Goal: Task Accomplishment & Management: Complete application form

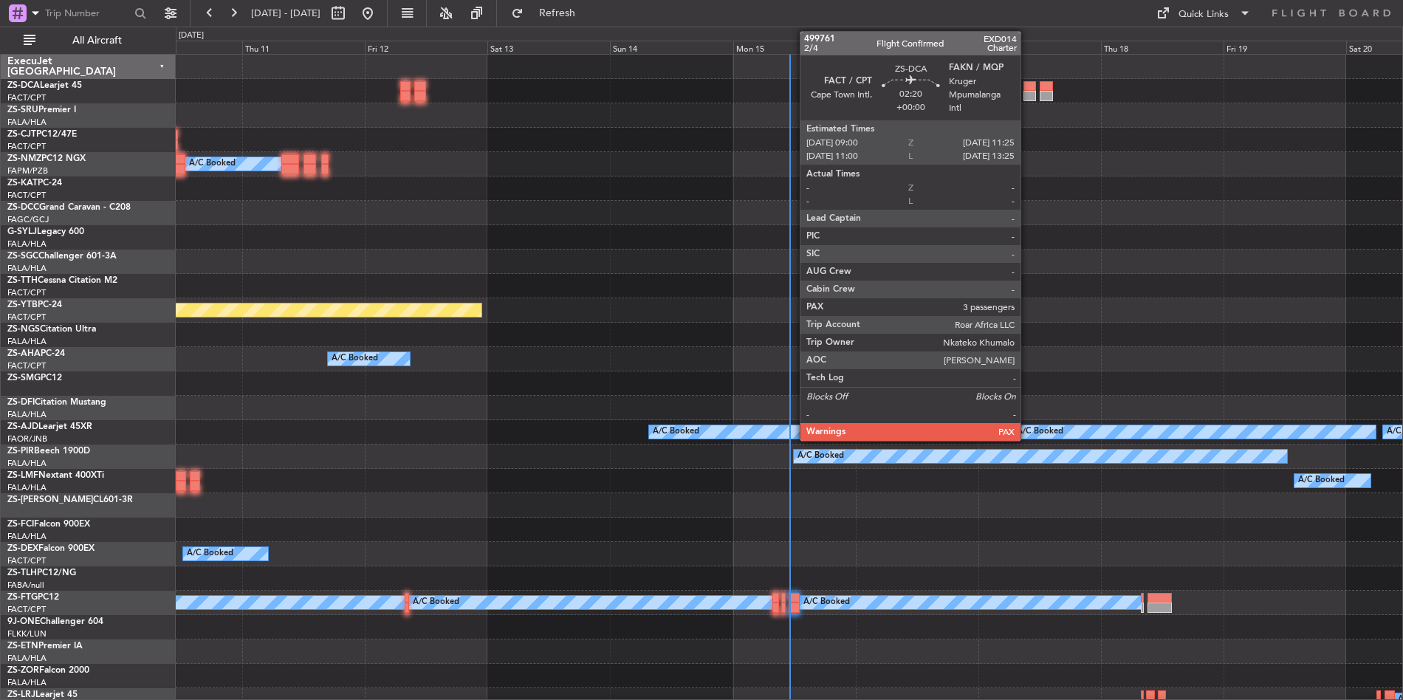
click at [1028, 89] on div at bounding box center [1029, 86] width 13 height 10
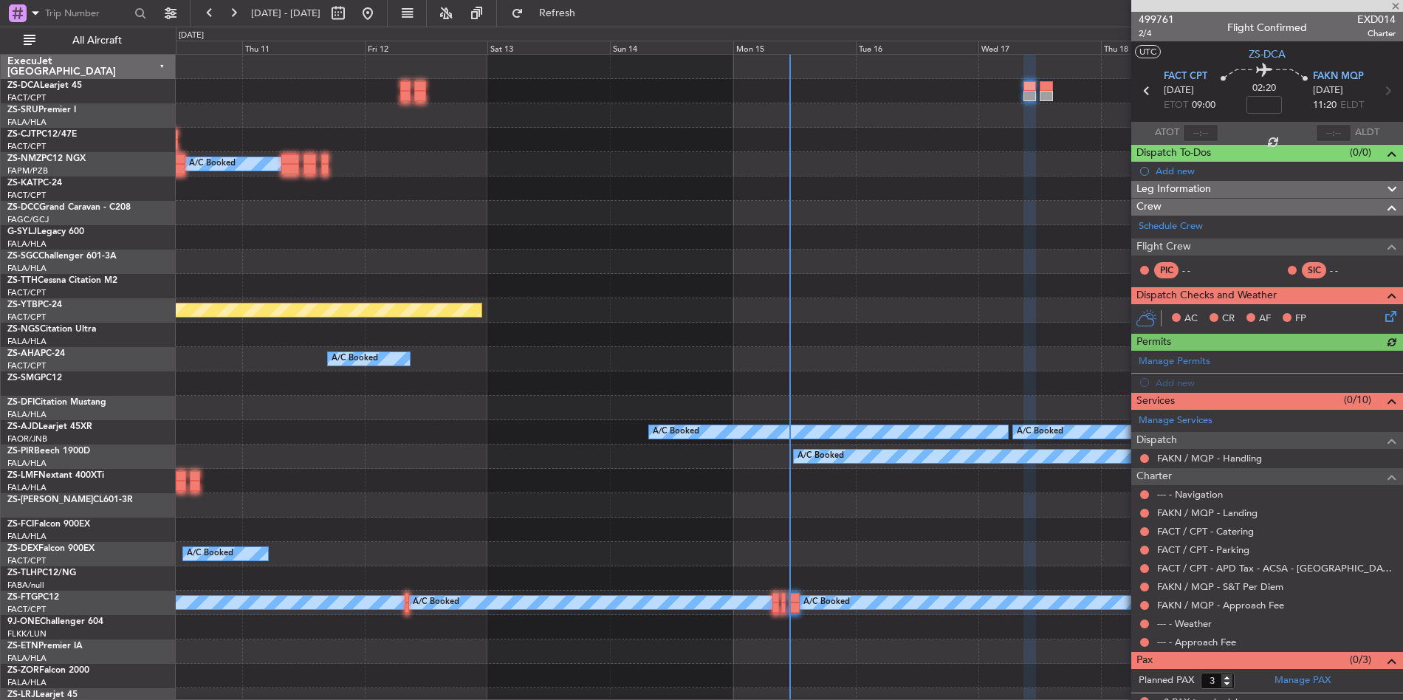
scroll to position [13, 0]
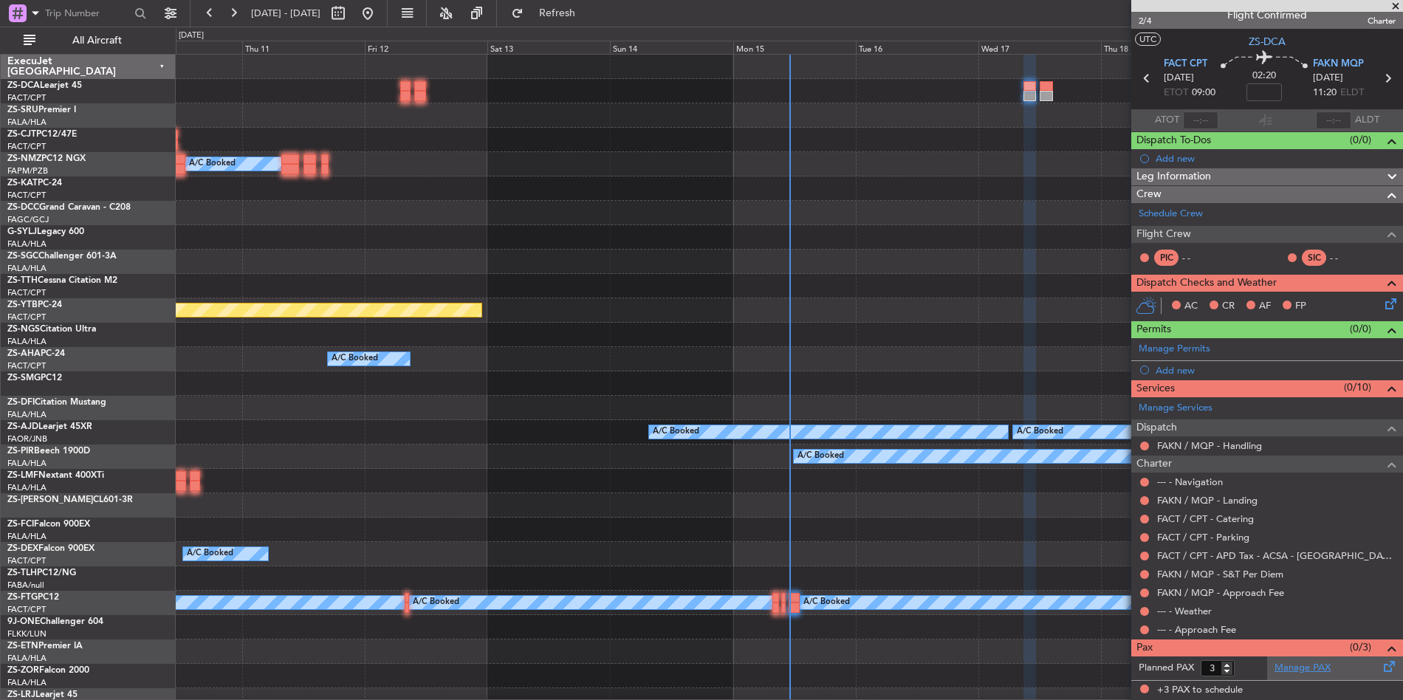
click at [1290, 669] on link "Manage PAX" at bounding box center [1302, 668] width 56 height 15
click at [589, 18] on span "Refresh" at bounding box center [557, 13] width 62 height 10
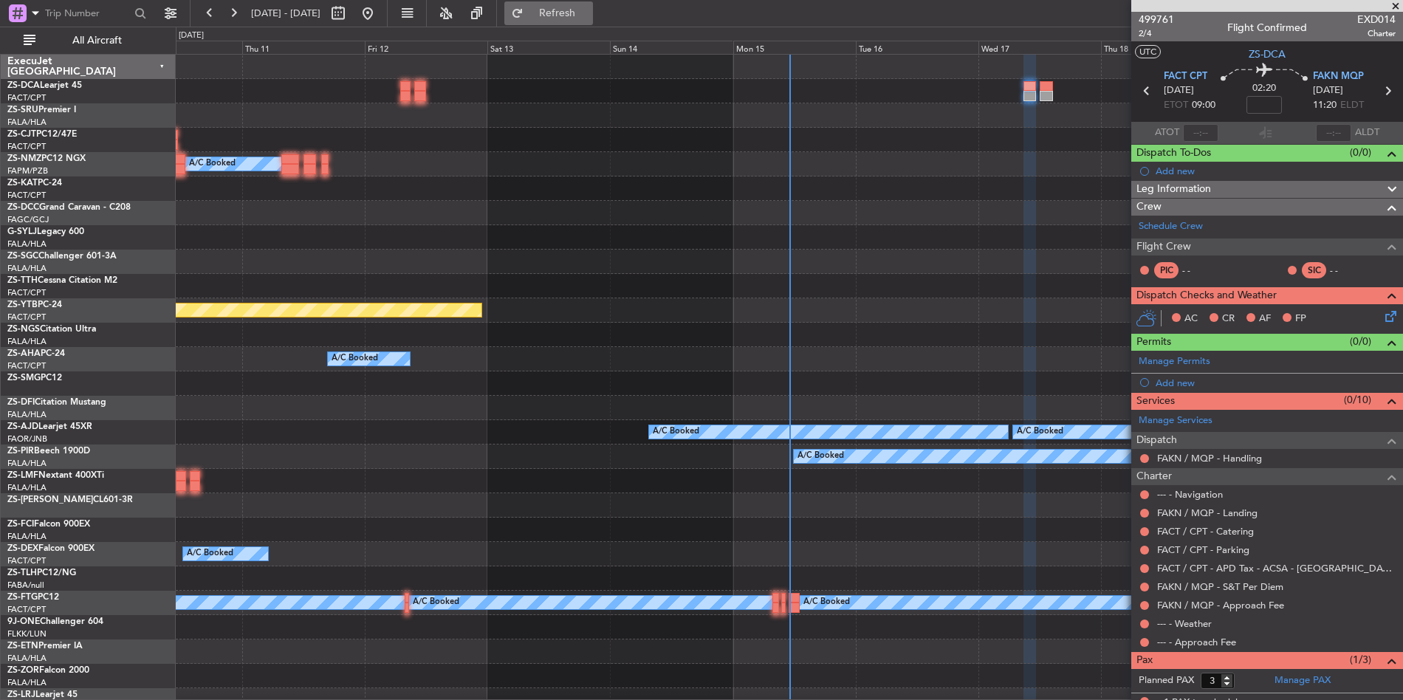
click at [570, 21] on button "Refresh" at bounding box center [548, 13] width 89 height 24
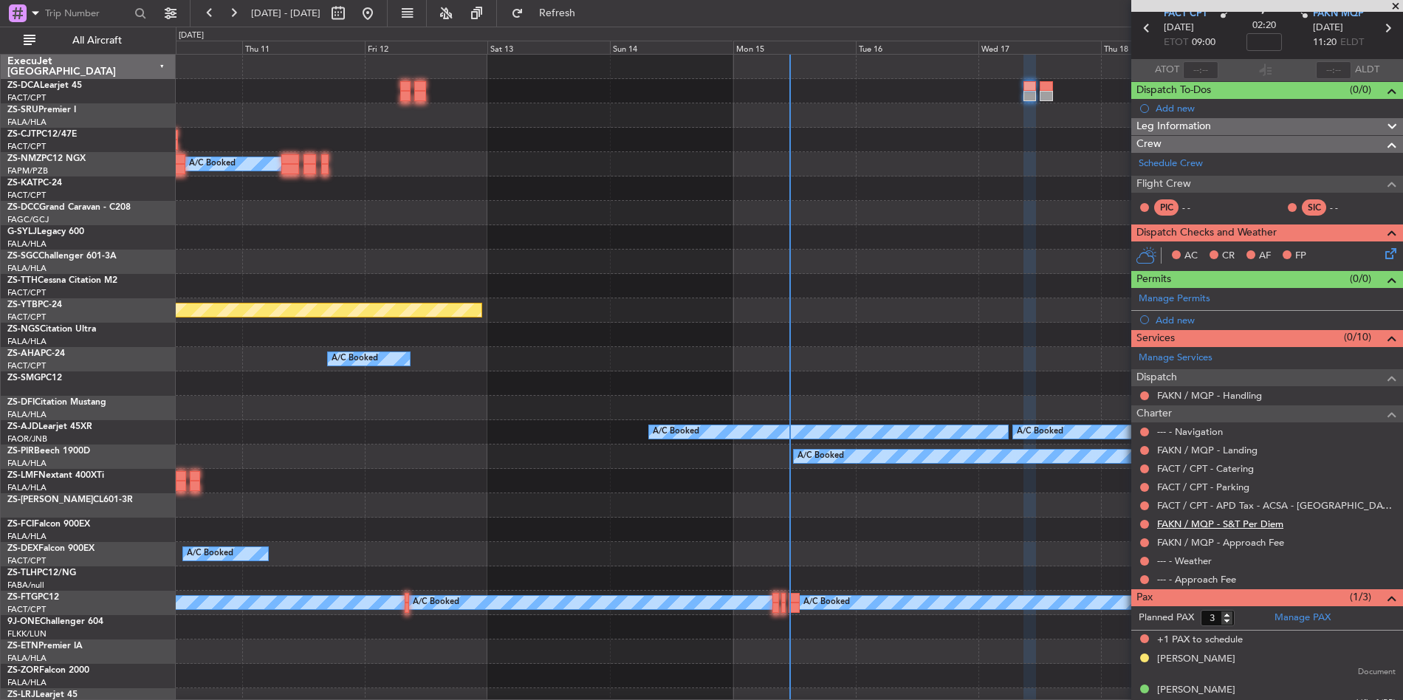
scroll to position [75, 0]
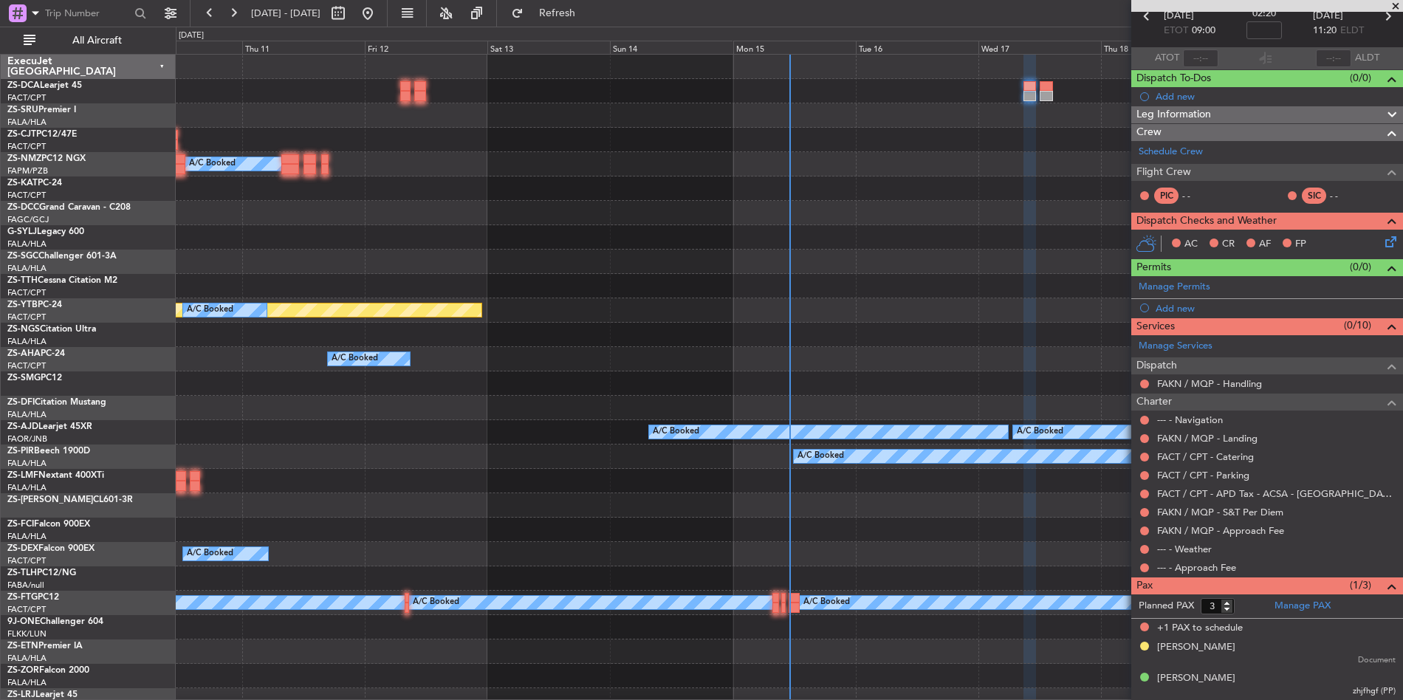
drag, startPoint x: 1156, startPoint y: 630, endPoint x: 1252, endPoint y: 625, distance: 96.8
click at [1253, 625] on div "+1 PAX to schedule" at bounding box center [1267, 628] width 272 height 19
click at [589, 18] on span "Refresh" at bounding box center [557, 13] width 62 height 10
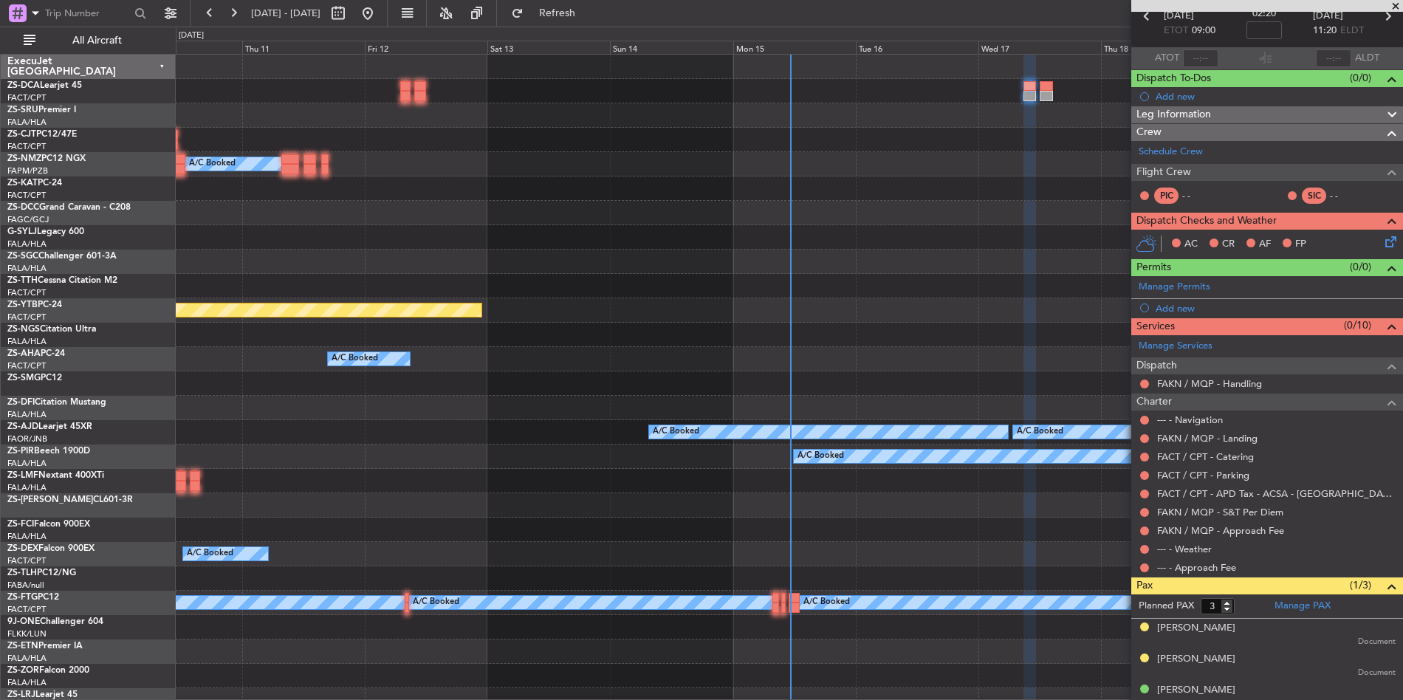
scroll to position [86, 0]
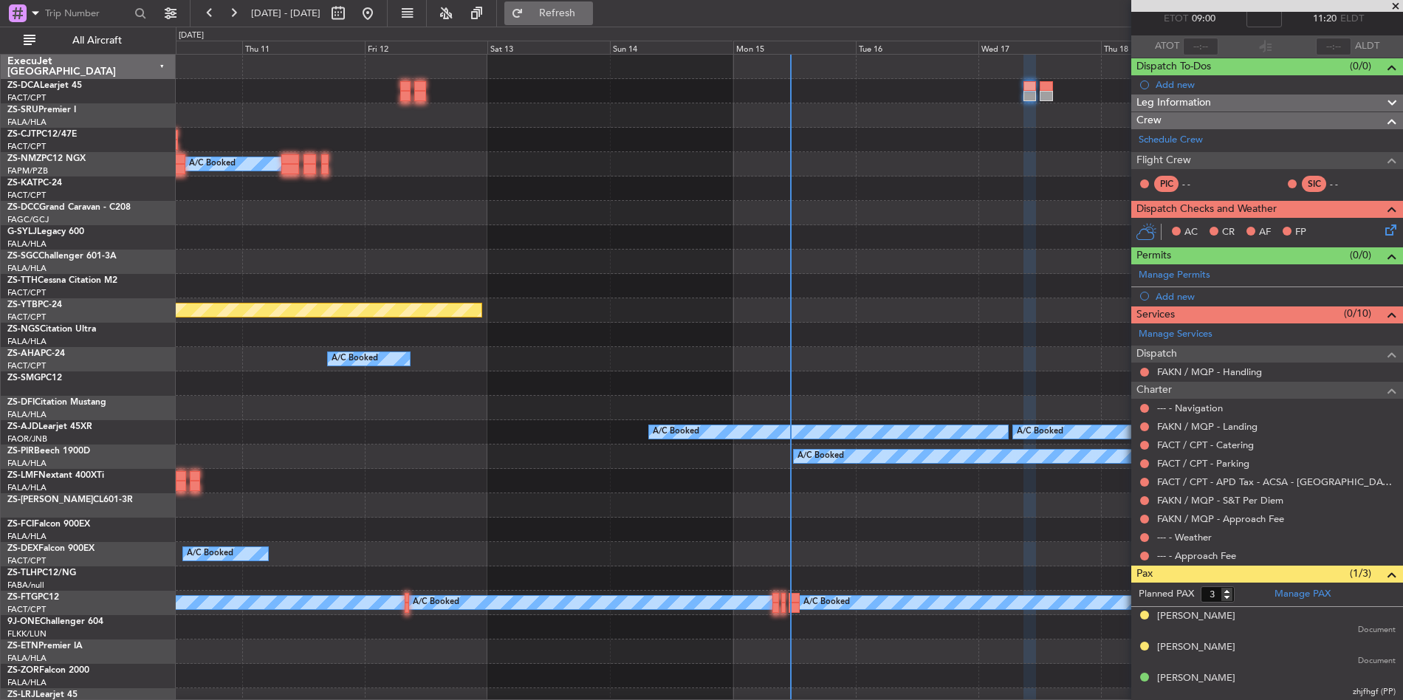
click at [593, 20] on button "Refresh" at bounding box center [548, 13] width 89 height 24
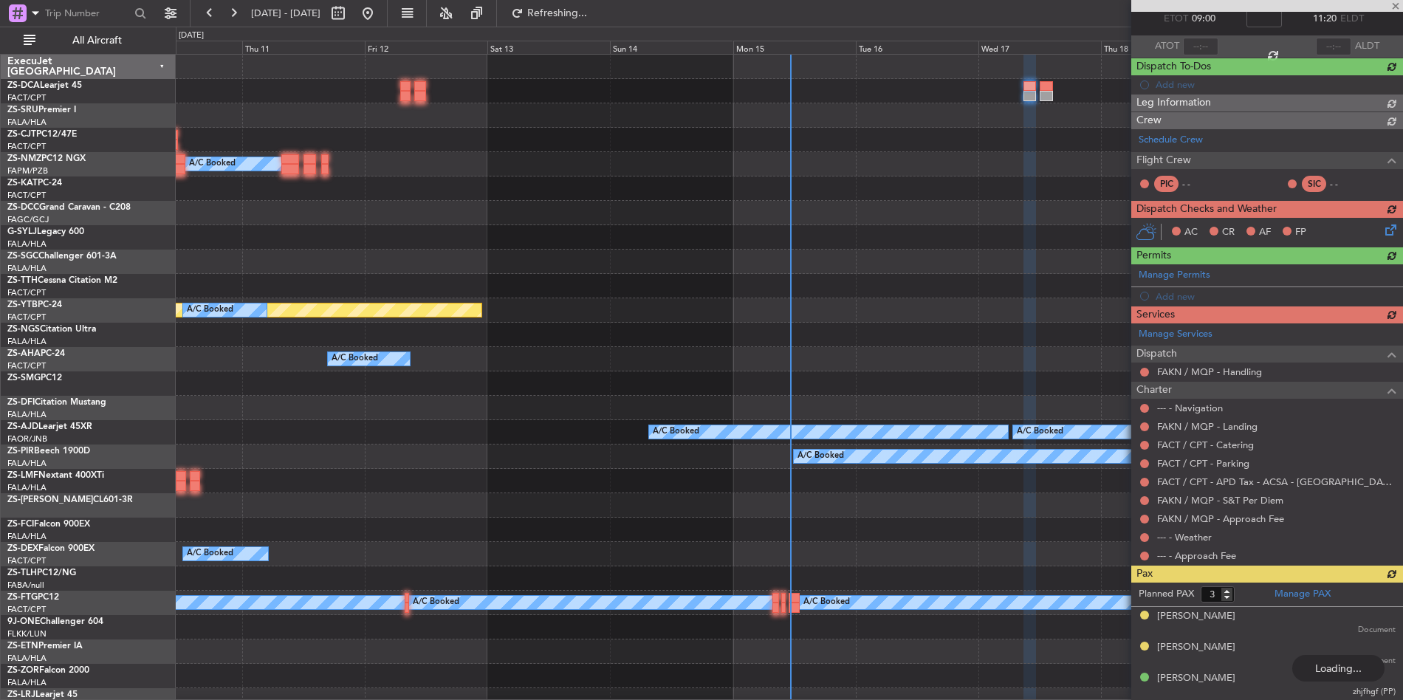
drag, startPoint x: 1149, startPoint y: 593, endPoint x: 1175, endPoint y: 593, distance: 25.8
click at [1173, 593] on div "Planned PAX 3 Manage PAX [PERSON_NAME] Document [PERSON_NAME] Document [PERSON_…" at bounding box center [1267, 641] width 272 height 117
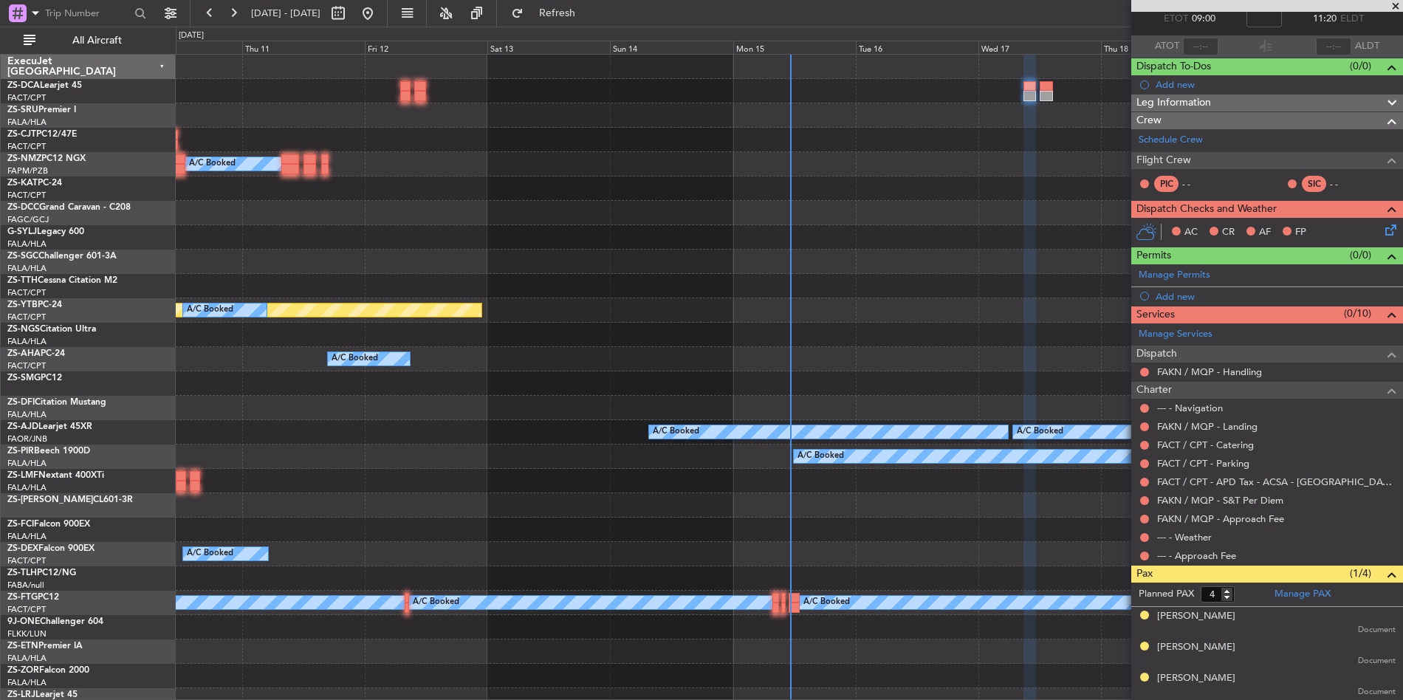
scroll to position [117, 0]
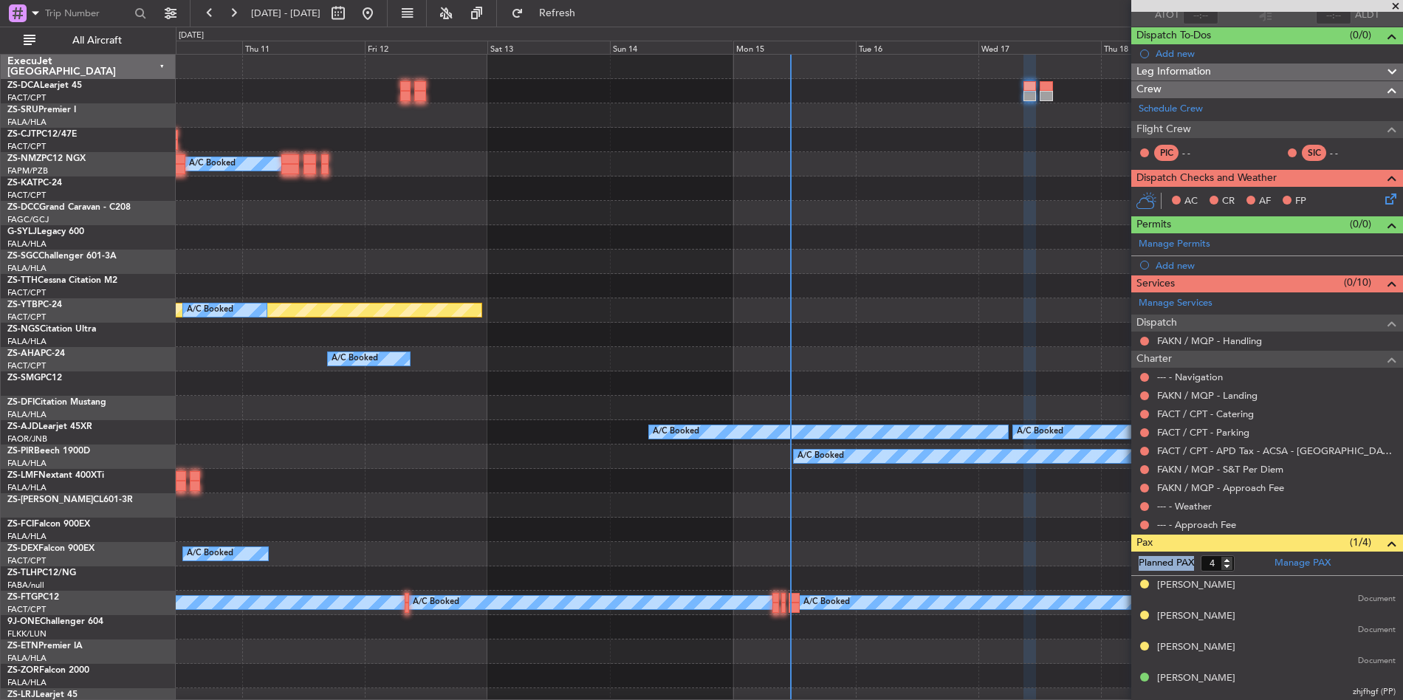
drag, startPoint x: 1140, startPoint y: 563, endPoint x: 1194, endPoint y: 563, distance: 53.9
click at [1194, 563] on form "Planned PAX 4" at bounding box center [1199, 564] width 136 height 24
click at [1174, 566] on label "Planned PAX" at bounding box center [1166, 563] width 55 height 15
click at [1201, 566] on input "4" at bounding box center [1218, 563] width 34 height 16
drag, startPoint x: 1138, startPoint y: 563, endPoint x: 1192, endPoint y: 563, distance: 53.9
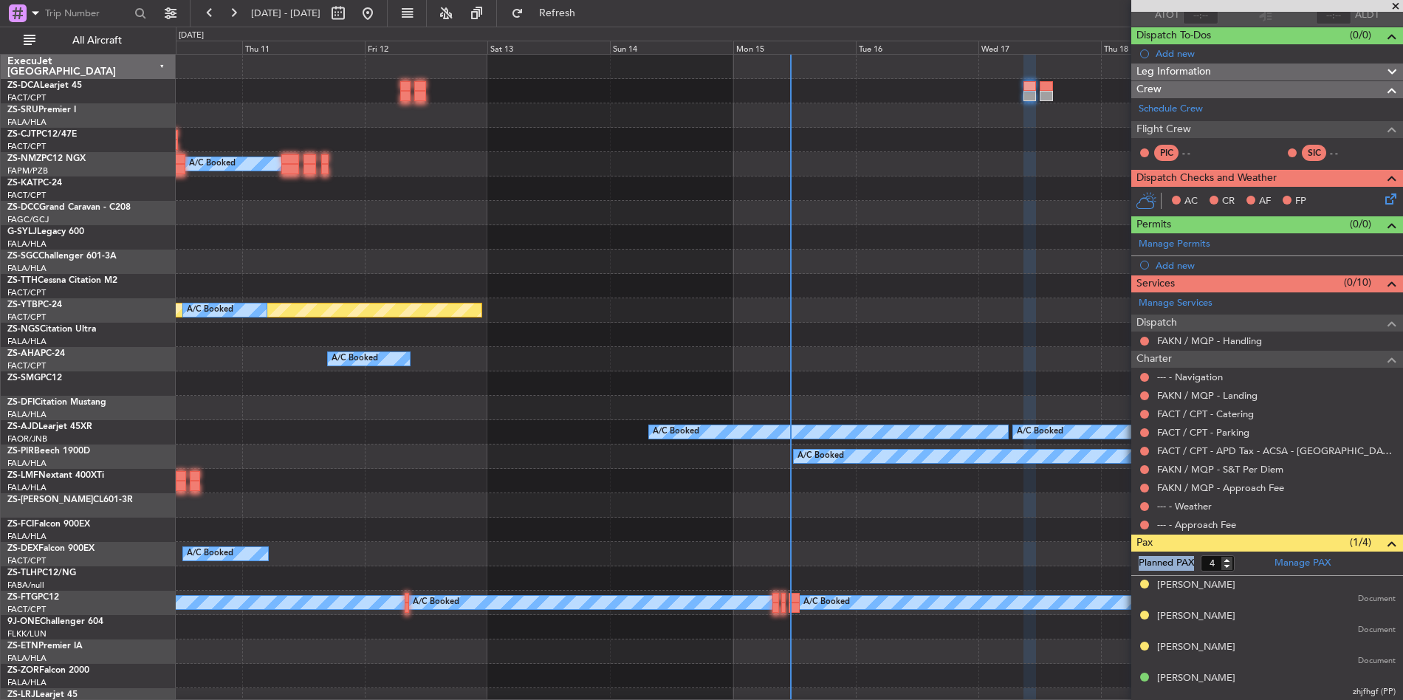
click at [1192, 563] on label "Planned PAX" at bounding box center [1166, 563] width 55 height 15
click at [589, 18] on span "Refresh" at bounding box center [557, 13] width 62 height 10
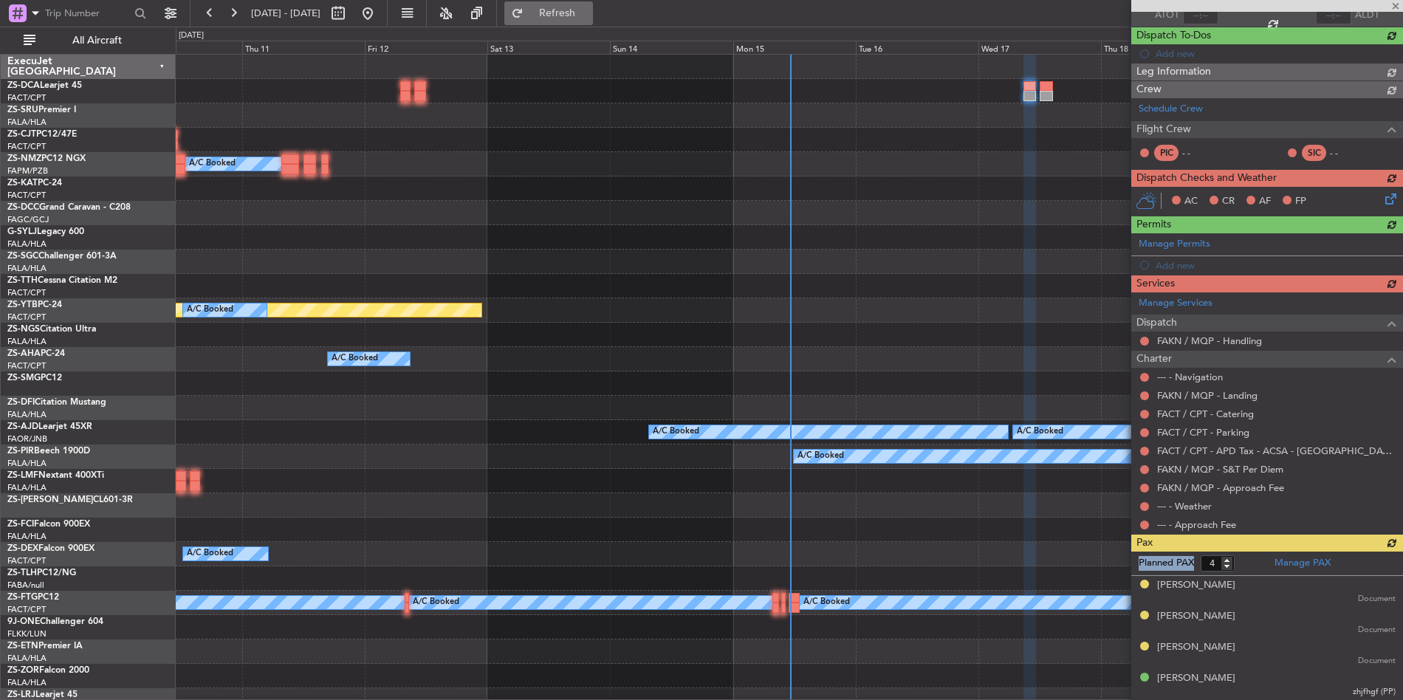
scroll to position [75, 0]
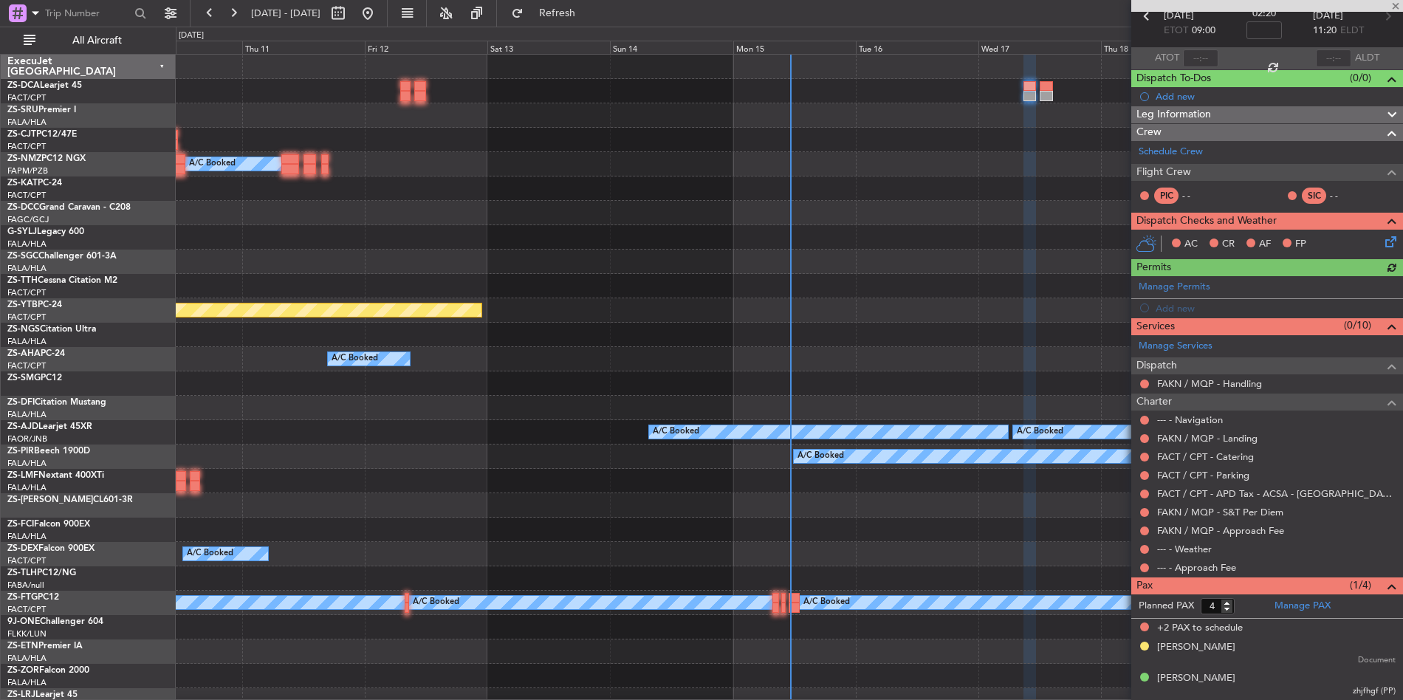
click at [1246, 642] on div "[PERSON_NAME] Document" at bounding box center [1276, 653] width 239 height 27
drag, startPoint x: 1136, startPoint y: 609, endPoint x: 1172, endPoint y: 607, distance: 35.5
click at [1172, 607] on form "Planned PAX 4" at bounding box center [1199, 606] width 136 height 24
drag, startPoint x: 1161, startPoint y: 631, endPoint x: 1252, endPoint y: 627, distance: 90.2
click at [1252, 627] on div "+2 PAX to schedule" at bounding box center [1267, 628] width 272 height 19
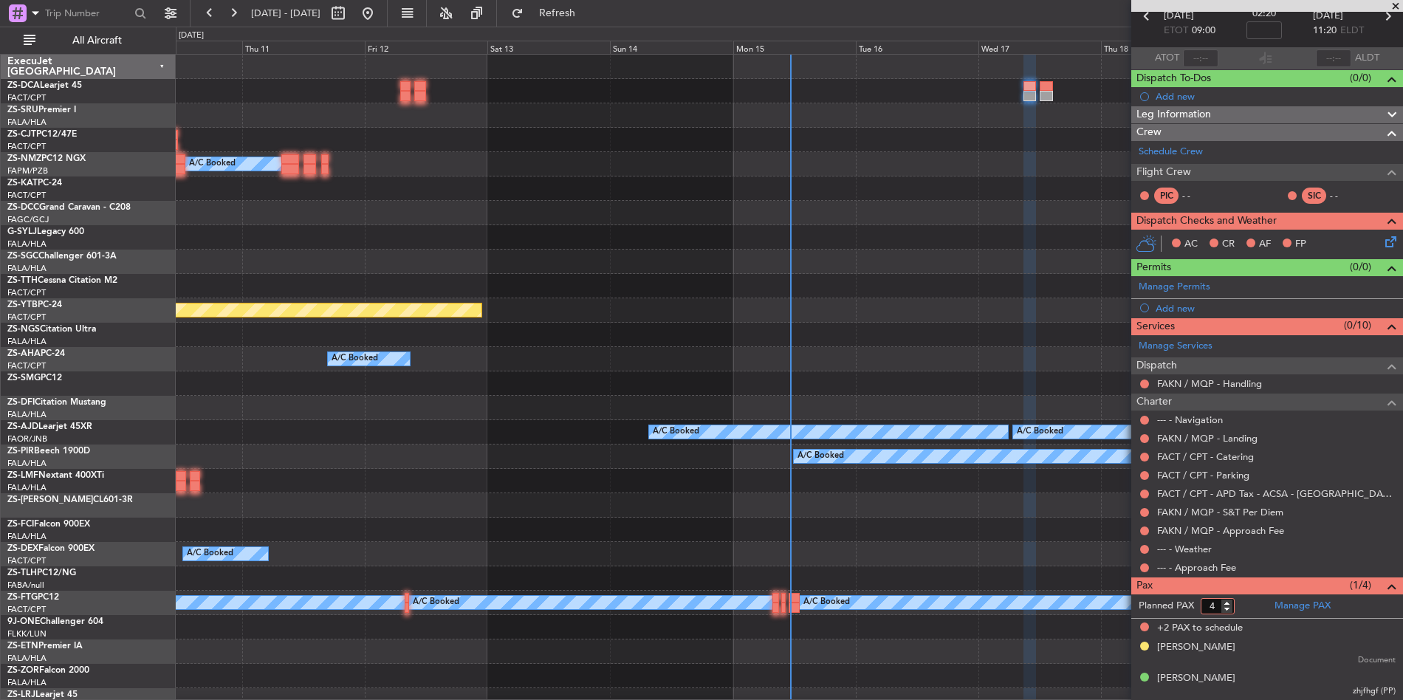
click at [1255, 614] on form "Planned PAX 4" at bounding box center [1199, 606] width 136 height 24
drag, startPoint x: 1137, startPoint y: 608, endPoint x: 1201, endPoint y: 606, distance: 63.5
click at [1201, 606] on form "Planned PAX 4" at bounding box center [1199, 606] width 136 height 24
click at [1164, 608] on label "Planned PAX" at bounding box center [1166, 606] width 55 height 15
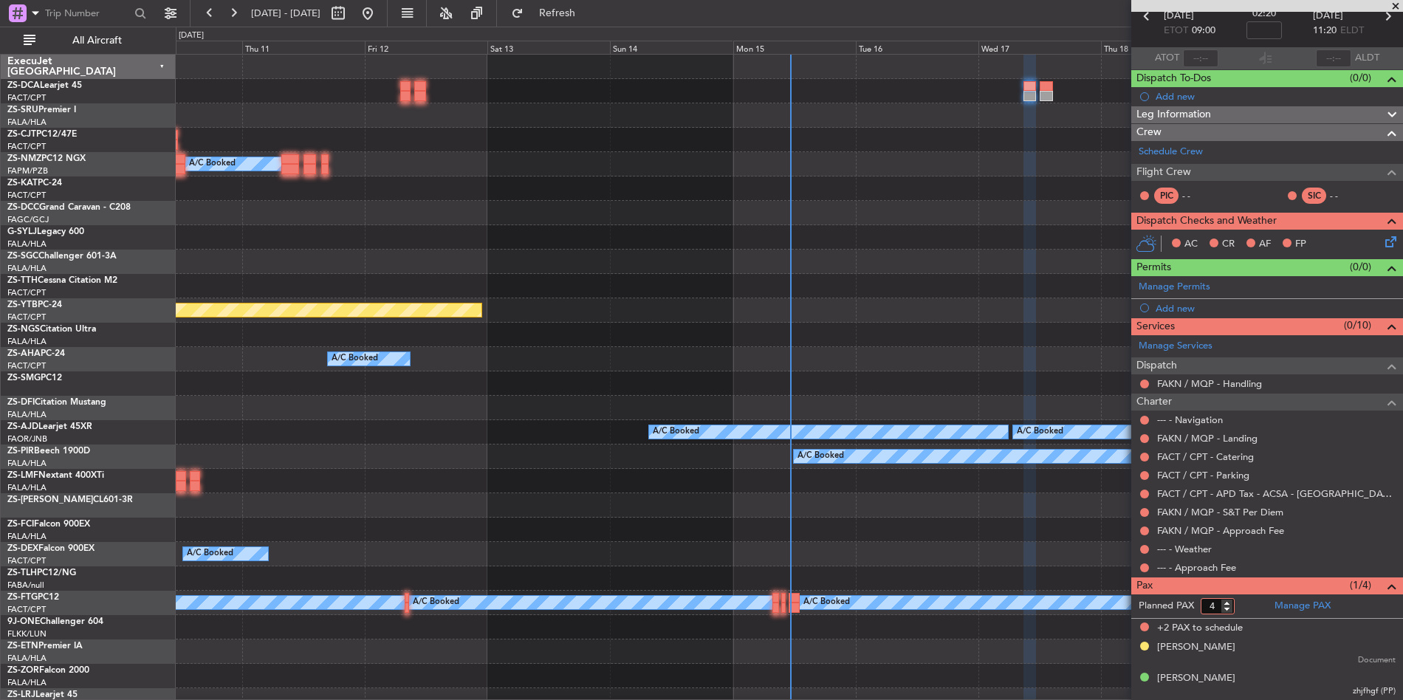
click at [1201, 608] on input "4" at bounding box center [1218, 606] width 34 height 16
drag, startPoint x: 1136, startPoint y: 602, endPoint x: 1195, endPoint y: 608, distance: 58.6
click at [1195, 608] on form "Planned PAX 4" at bounding box center [1199, 606] width 136 height 24
drag, startPoint x: 1159, startPoint y: 628, endPoint x: 1265, endPoint y: 627, distance: 105.6
click at [1266, 627] on div "+2 PAX to schedule" at bounding box center [1267, 628] width 272 height 19
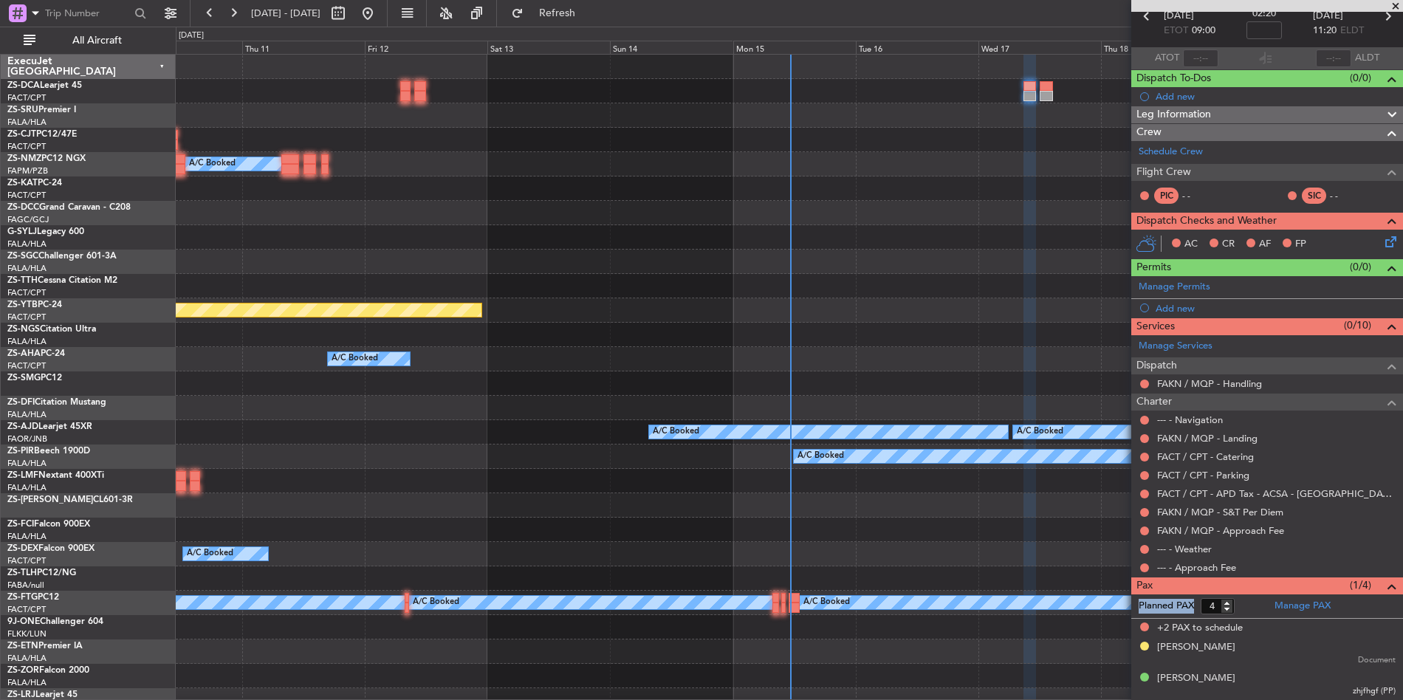
click at [1265, 627] on div "+2 PAX to schedule" at bounding box center [1267, 628] width 272 height 19
drag, startPoint x: 1265, startPoint y: 627, endPoint x: 1159, endPoint y: 627, distance: 106.3
click at [1159, 627] on div "+2 PAX to schedule" at bounding box center [1267, 628] width 272 height 19
click at [1249, 627] on div "+2 PAX to schedule" at bounding box center [1267, 628] width 272 height 19
drag, startPoint x: 1139, startPoint y: 607, endPoint x: 1192, endPoint y: 608, distance: 53.2
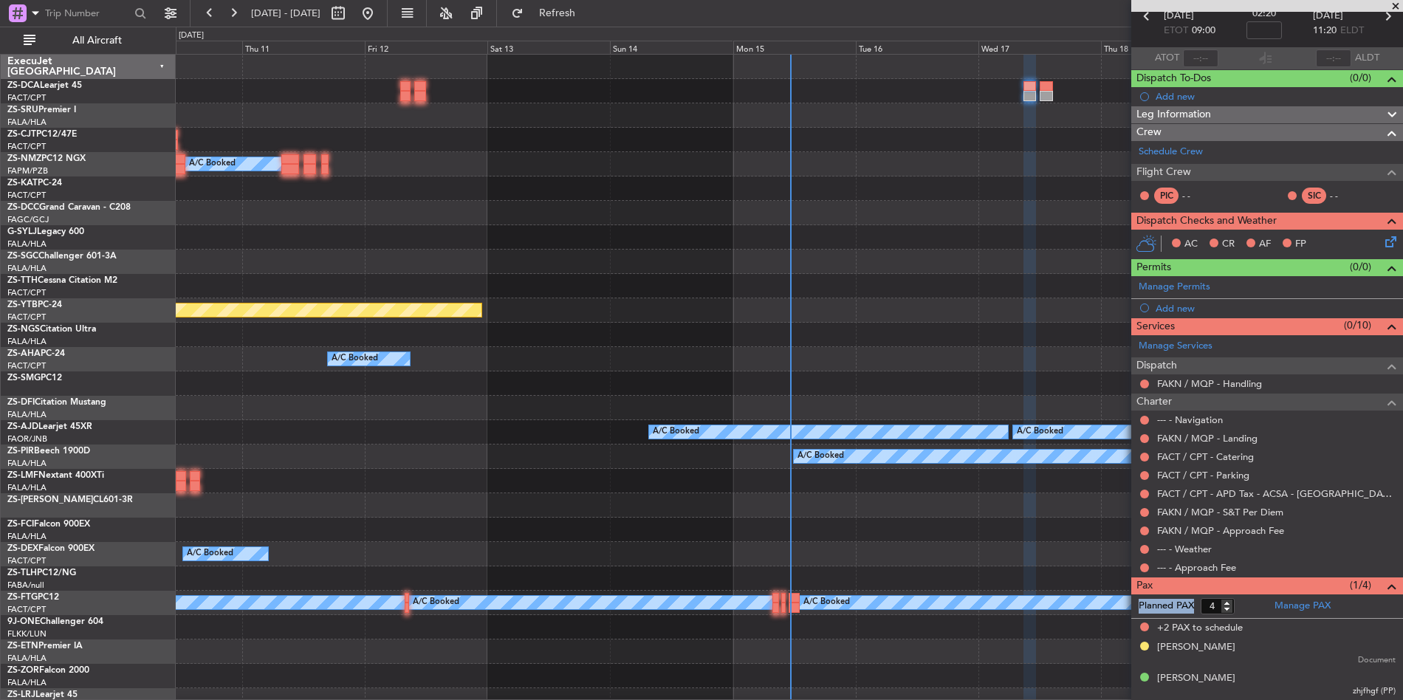
click at [1192, 608] on label "Planned PAX" at bounding box center [1166, 606] width 55 height 15
click at [1317, 586] on div "Pax (1/4)" at bounding box center [1267, 585] width 272 height 17
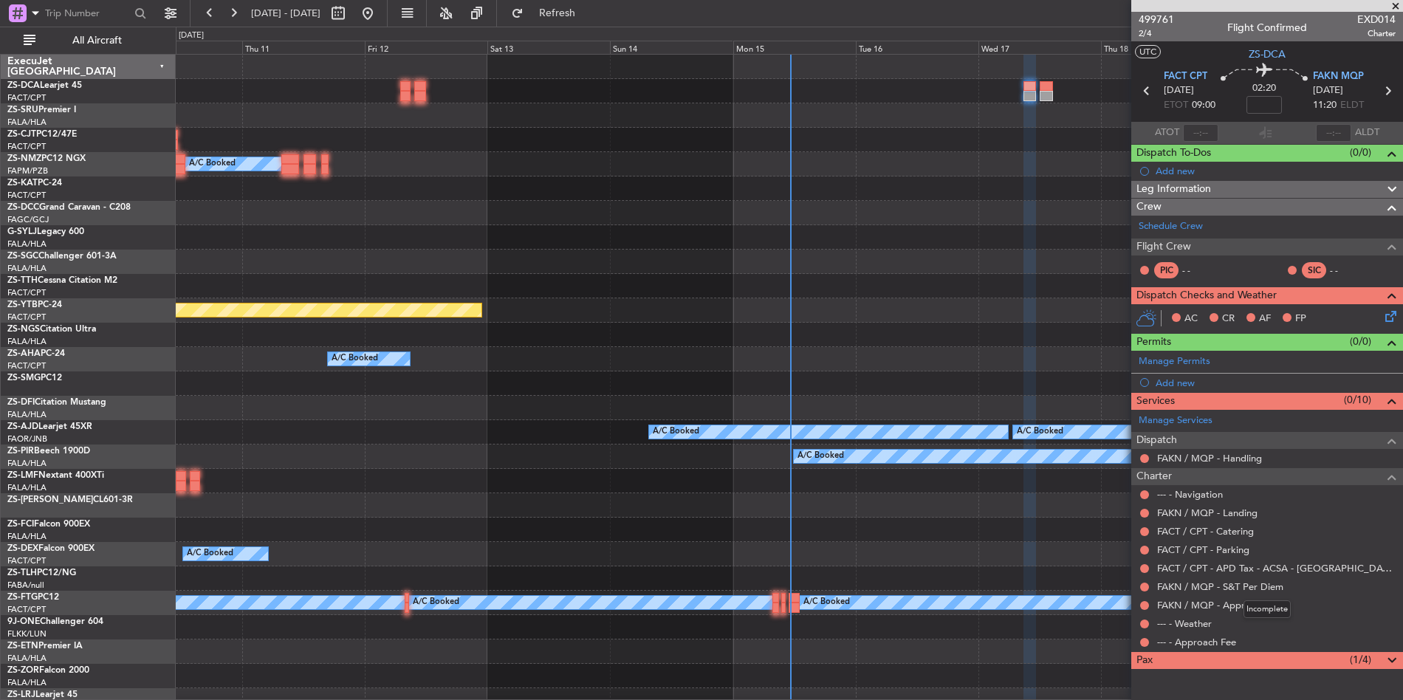
scroll to position [0, 0]
click at [1283, 666] on div "Pax (1/4)" at bounding box center [1267, 660] width 272 height 17
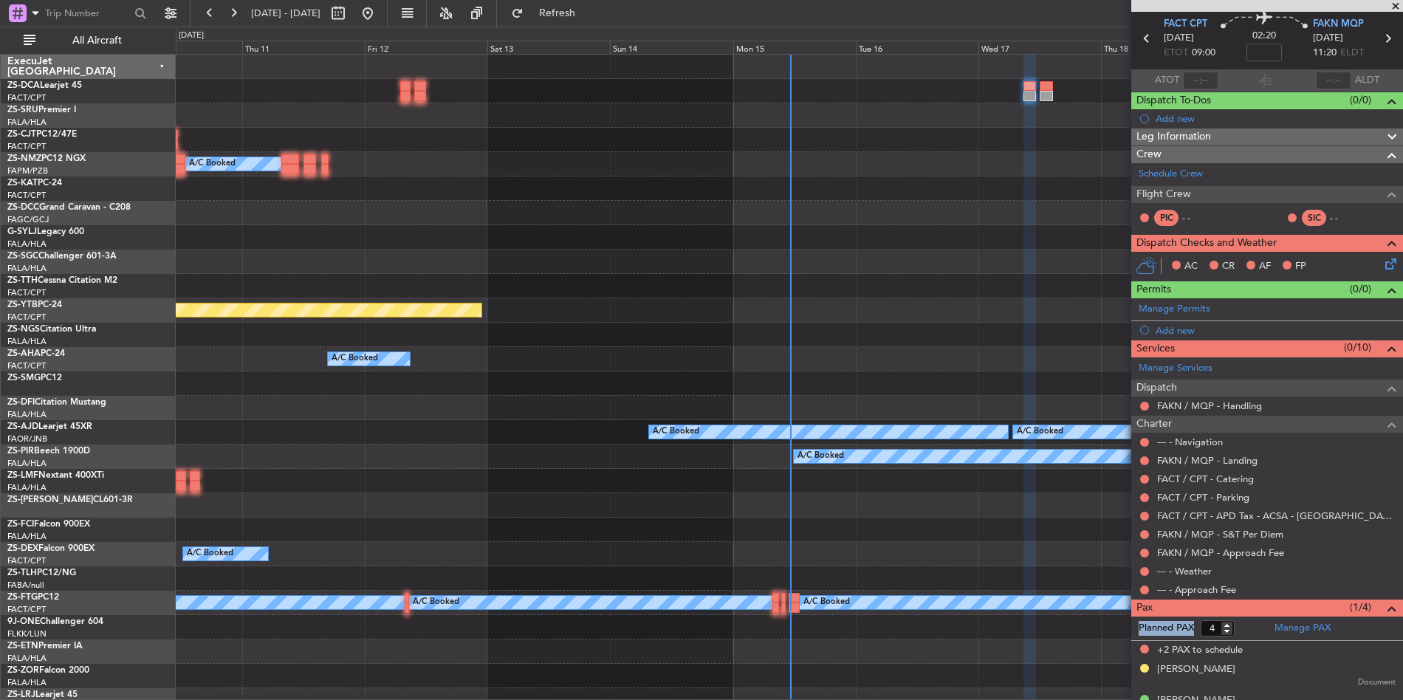
scroll to position [75, 0]
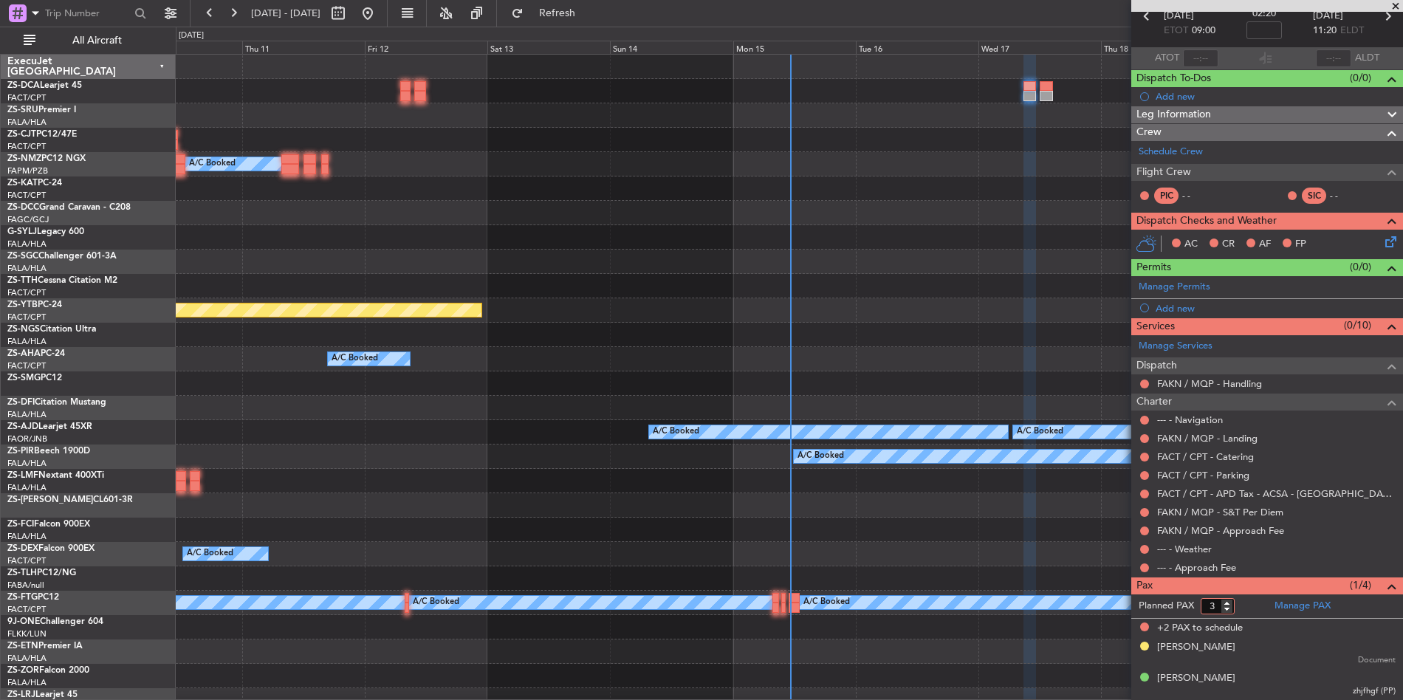
type input "3"
click at [1229, 611] on input "3" at bounding box center [1218, 606] width 34 height 16
click at [1255, 609] on form "Planned PAX 3" at bounding box center [1199, 606] width 136 height 24
click at [1251, 610] on form "Planned PAX 3" at bounding box center [1199, 606] width 136 height 24
click at [1257, 612] on form "Planned PAX 3" at bounding box center [1199, 606] width 136 height 24
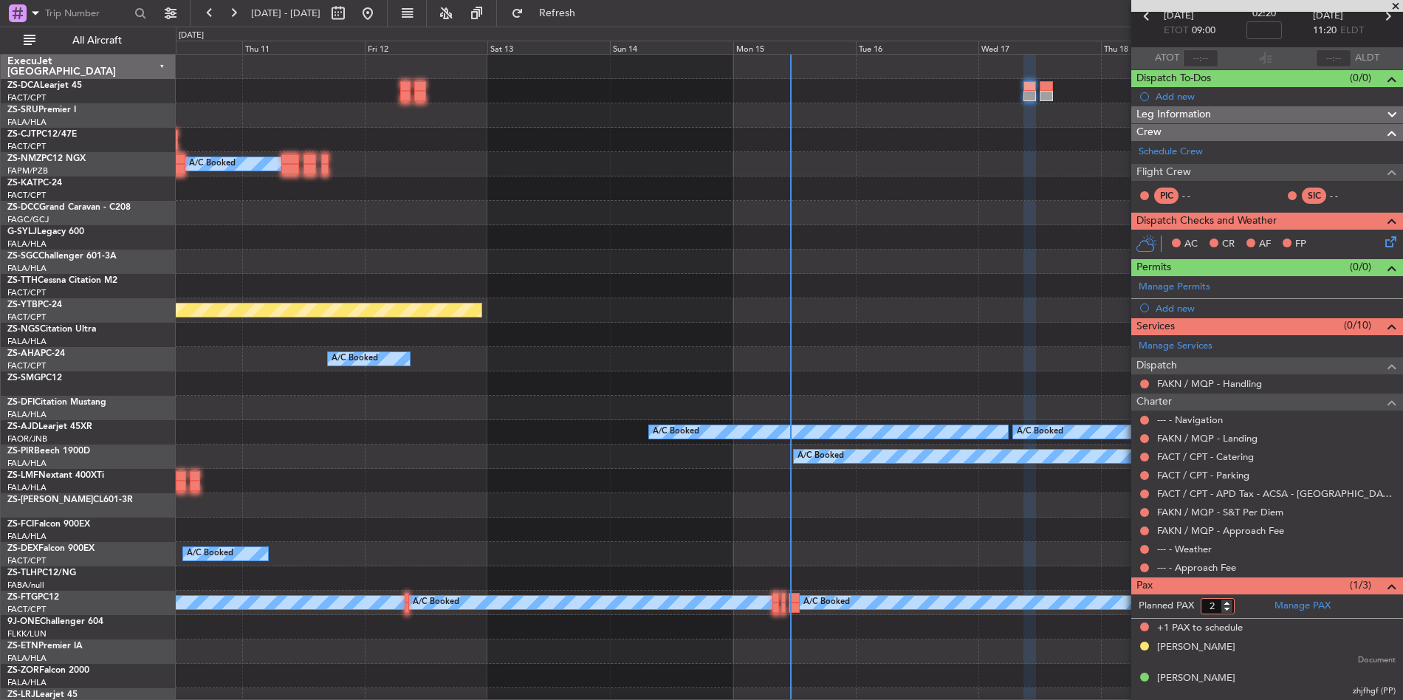
click at [1227, 608] on input "2" at bounding box center [1218, 606] width 34 height 16
click at [1227, 608] on input "1" at bounding box center [1218, 606] width 34 height 16
click at [1227, 603] on input "2" at bounding box center [1218, 606] width 34 height 16
click at [1227, 603] on input "3" at bounding box center [1218, 606] width 34 height 16
click at [1227, 603] on input "4" at bounding box center [1218, 606] width 34 height 16
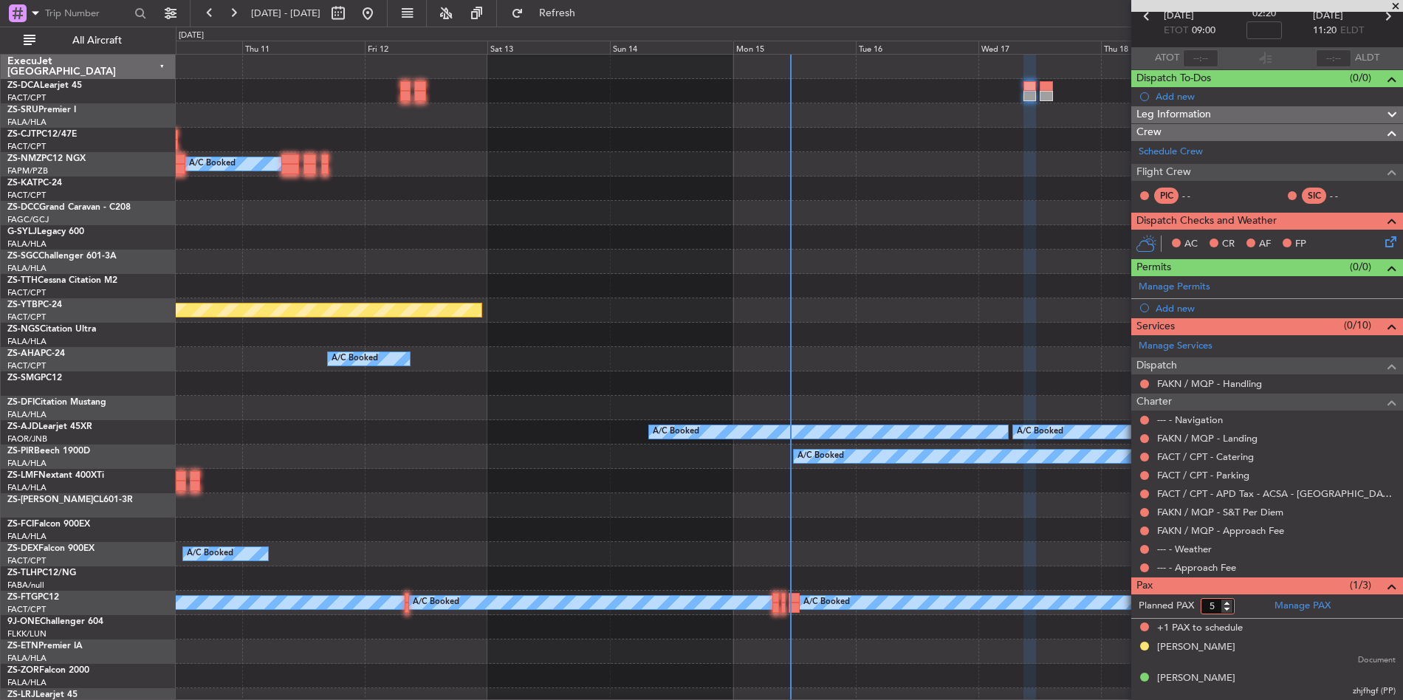
click at [1227, 603] on input "5" at bounding box center [1218, 606] width 34 height 16
click at [1227, 603] on input "6" at bounding box center [1218, 606] width 34 height 16
type input "7"
click at [1227, 603] on input "7" at bounding box center [1218, 606] width 34 height 16
click at [1251, 603] on form "Planned PAX" at bounding box center [1199, 606] width 136 height 24
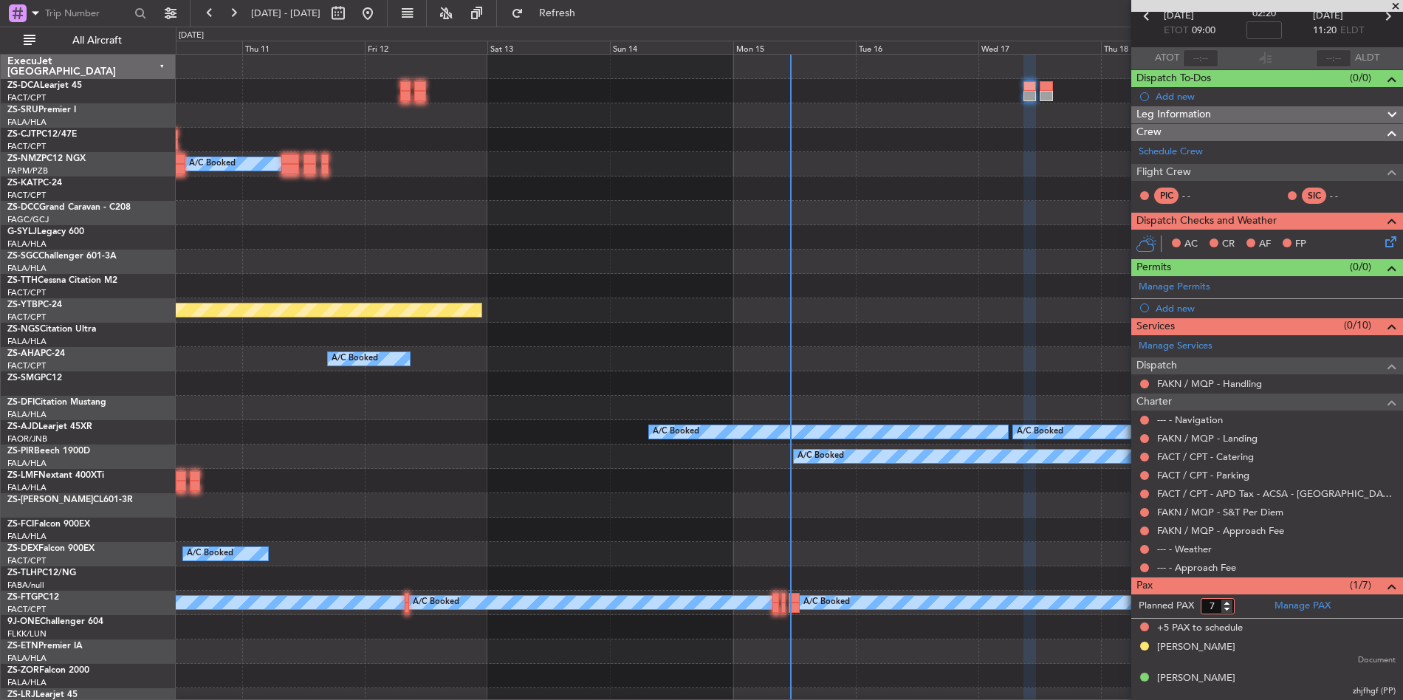
click at [1234, 610] on input "7" at bounding box center [1218, 606] width 34 height 16
click at [1226, 608] on input "6" at bounding box center [1218, 606] width 34 height 16
type input "5"
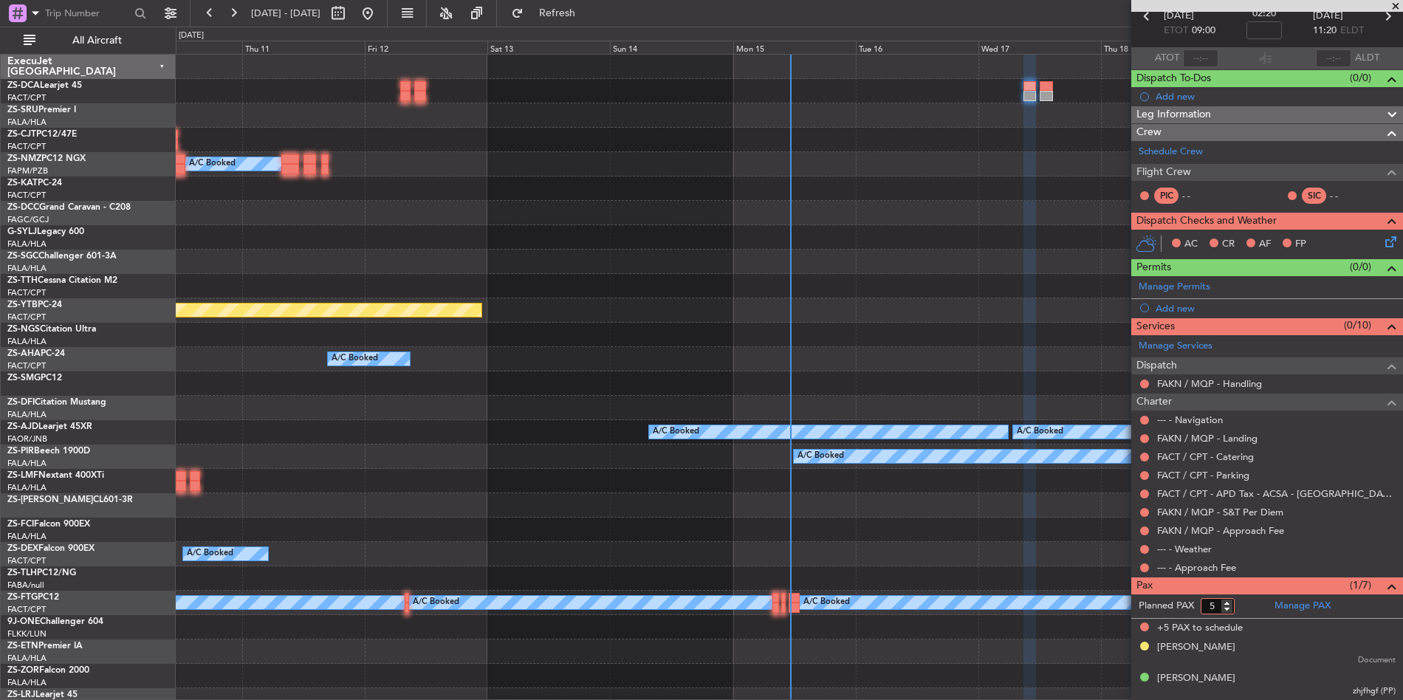
click at [1226, 608] on input "5" at bounding box center [1218, 606] width 34 height 16
click at [1263, 605] on form "Planned PAX 5" at bounding box center [1199, 606] width 136 height 24
click at [1228, 611] on input "4" at bounding box center [1218, 606] width 34 height 16
click at [1228, 611] on input "3" at bounding box center [1218, 606] width 34 height 16
type input "2"
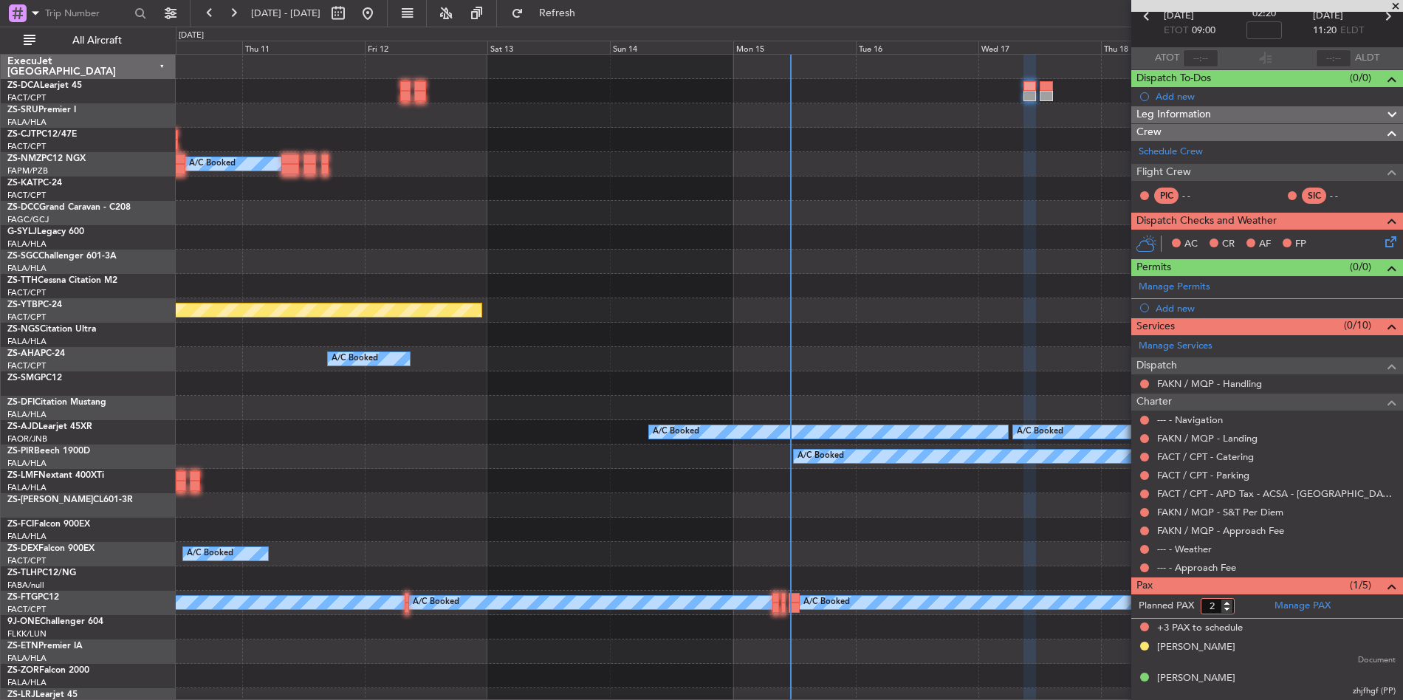
click at [1228, 611] on input "2" at bounding box center [1218, 606] width 34 height 16
click at [1252, 605] on form "Planned PAX 2" at bounding box center [1199, 606] width 136 height 24
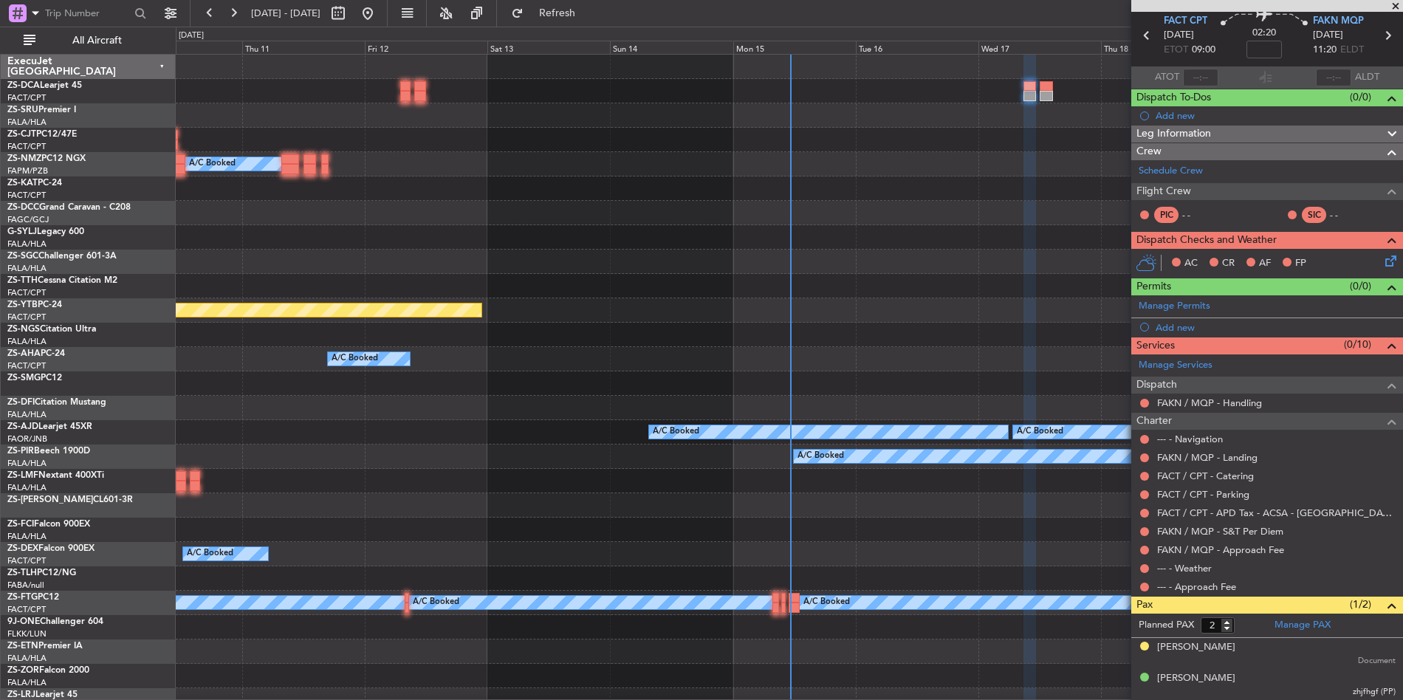
scroll to position [55, 0]
